Goal: Task Accomplishment & Management: Manage account settings

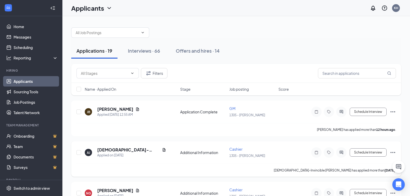
scroll to position [78, 0]
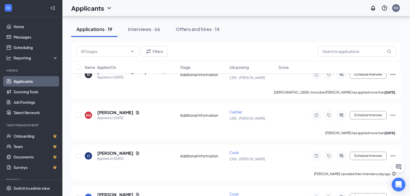
click at [399, 183] on icon "Open Intercom Messenger" at bounding box center [399, 184] width 6 height 7
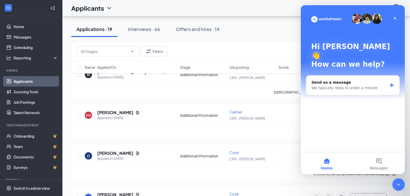
scroll to position [0, 0]
click at [396, 18] on icon "Close" at bounding box center [395, 18] width 4 height 4
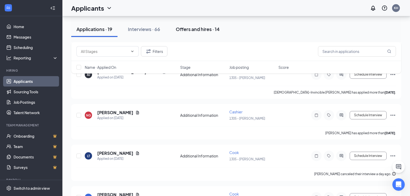
click at [194, 29] on div "Offers and hires · 14" at bounding box center [198, 29] width 44 height 7
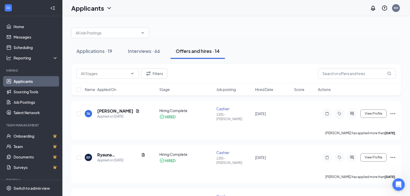
drag, startPoint x: 90, startPoint y: 49, endPoint x: 0, endPoint y: 86, distance: 97.1
click at [90, 49] on div "Applications · 19" at bounding box center [95, 51] width 36 height 7
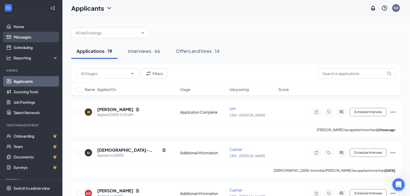
click at [21, 36] on link "Messages" at bounding box center [36, 37] width 44 height 10
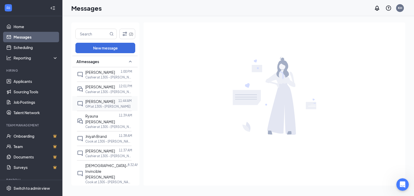
click at [100, 104] on span "Jennifer Bishop" at bounding box center [100, 101] width 30 height 5
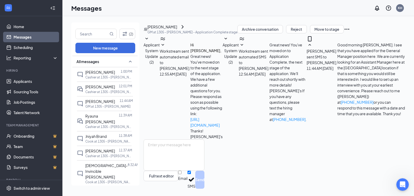
scroll to position [34, 0]
click at [21, 26] on link "Home" at bounding box center [36, 26] width 44 height 10
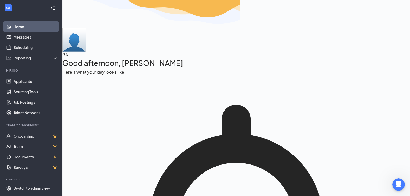
click at [23, 27] on link "Home" at bounding box center [36, 26] width 44 height 10
click at [31, 81] on link "Applicants" at bounding box center [36, 81] width 44 height 10
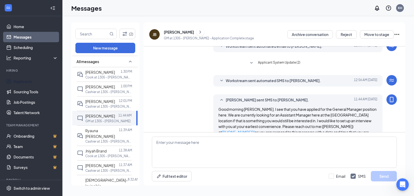
scroll to position [34, 0]
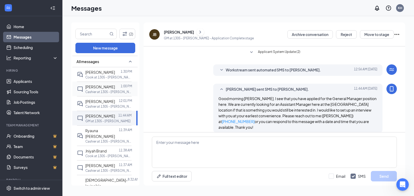
click at [97, 87] on span "Jajuan Mcknight" at bounding box center [100, 86] width 30 height 5
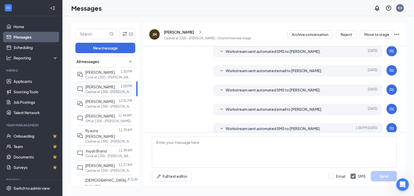
scroll to position [104, 0]
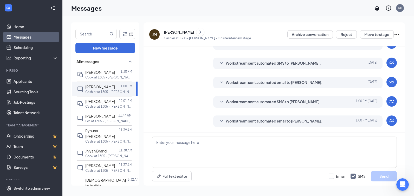
click at [155, 35] on div "JM" at bounding box center [154, 34] width 4 height 5
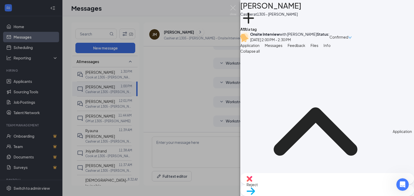
click at [393, 128] on div "Application" at bounding box center [402, 131] width 19 height 6
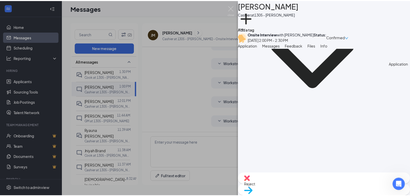
scroll to position [65, 0]
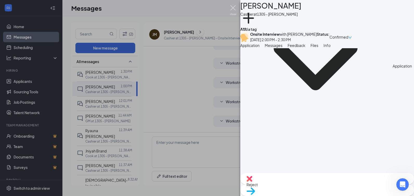
drag, startPoint x: 235, startPoint y: 7, endPoint x: 205, endPoint y: 10, distance: 30.8
click at [236, 7] on img at bounding box center [233, 10] width 7 height 10
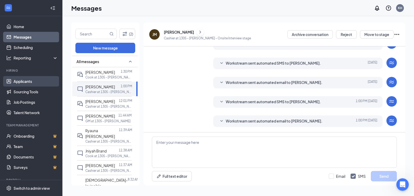
click at [17, 81] on link "Applicants" at bounding box center [36, 81] width 44 height 10
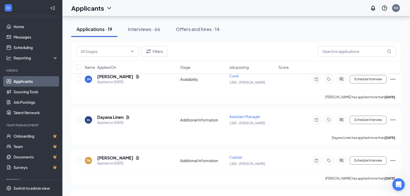
scroll to position [208, 0]
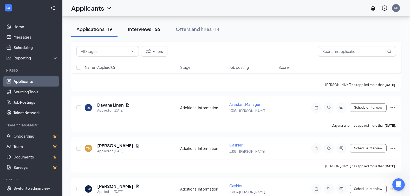
click at [140, 25] on button "Interviews · 66" at bounding box center [144, 29] width 43 height 16
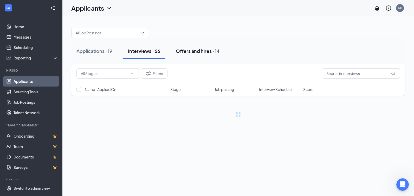
click at [192, 53] on div "Offers and hires · 14" at bounding box center [198, 51] width 44 height 7
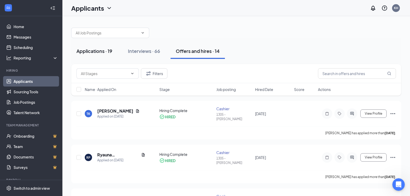
click at [91, 50] on div "Applications · 19" at bounding box center [95, 51] width 36 height 7
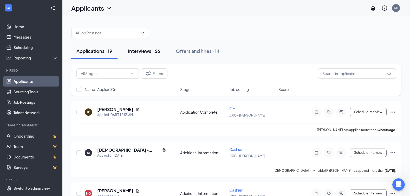
click at [145, 52] on div "Interviews · 66" at bounding box center [144, 51] width 32 height 7
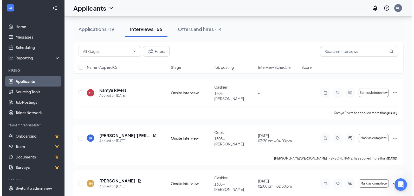
scroll to position [442, 0]
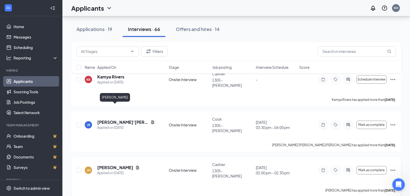
click at [102, 164] on h5 "Jajuan Mcknight" at bounding box center [115, 167] width 36 height 6
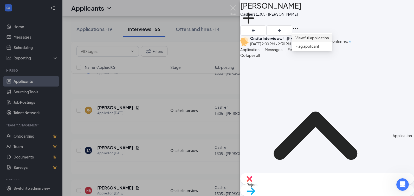
click at [301, 36] on link "View full application" at bounding box center [313, 38] width 34 height 6
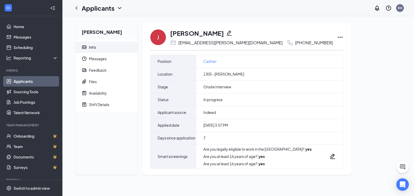
click at [337, 36] on icon "Ellipses" at bounding box center [340, 37] width 6 height 6
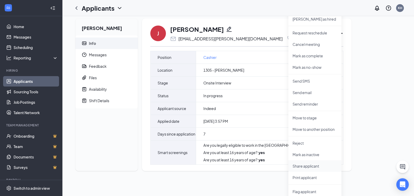
scroll to position [8, 0]
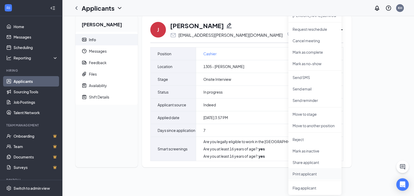
click at [302, 174] on p "Print applicant" at bounding box center [315, 173] width 45 height 5
